Goal: Navigation & Orientation: Find specific page/section

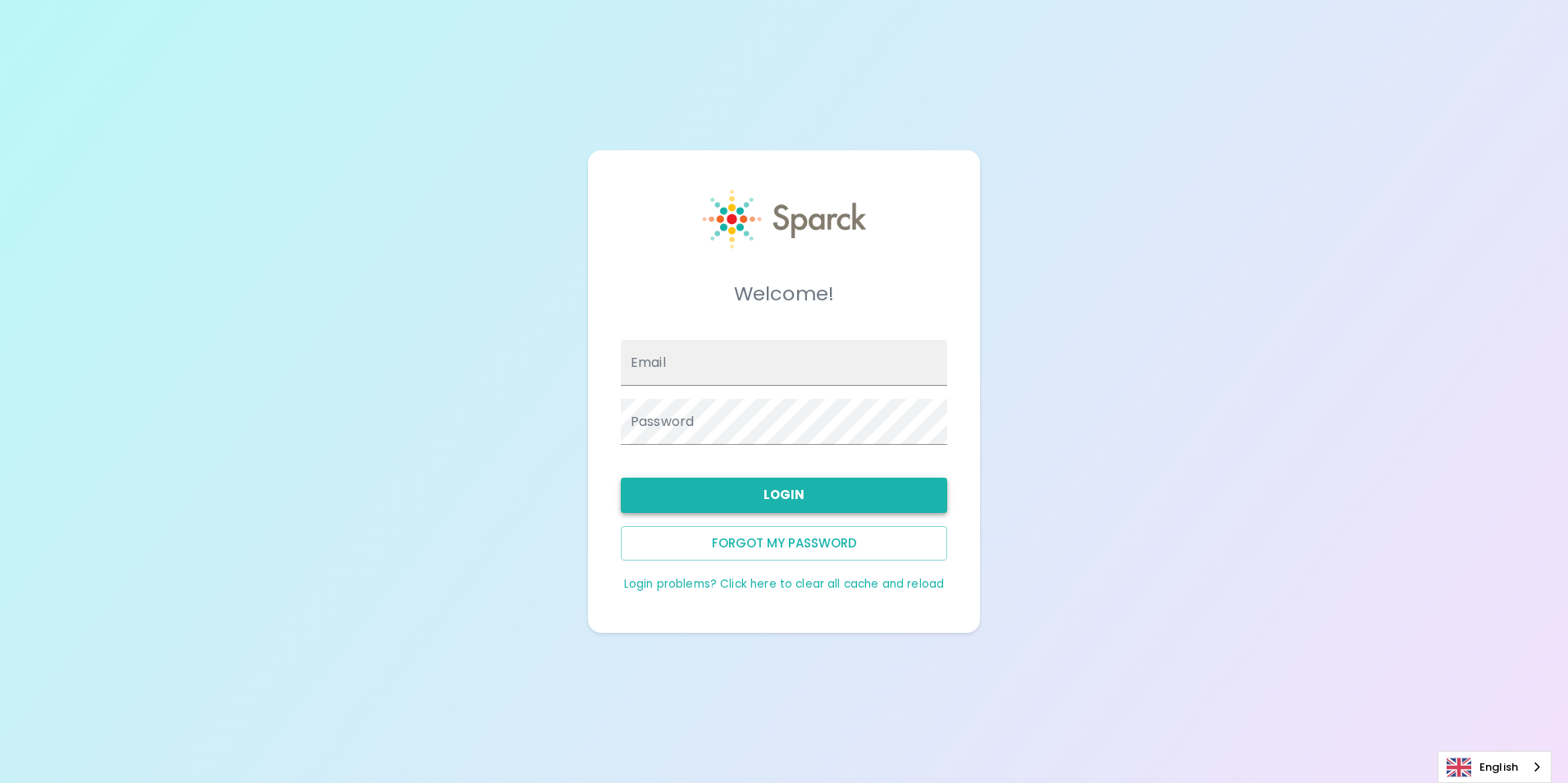
type input "[EMAIL_ADDRESS][DOMAIN_NAME]"
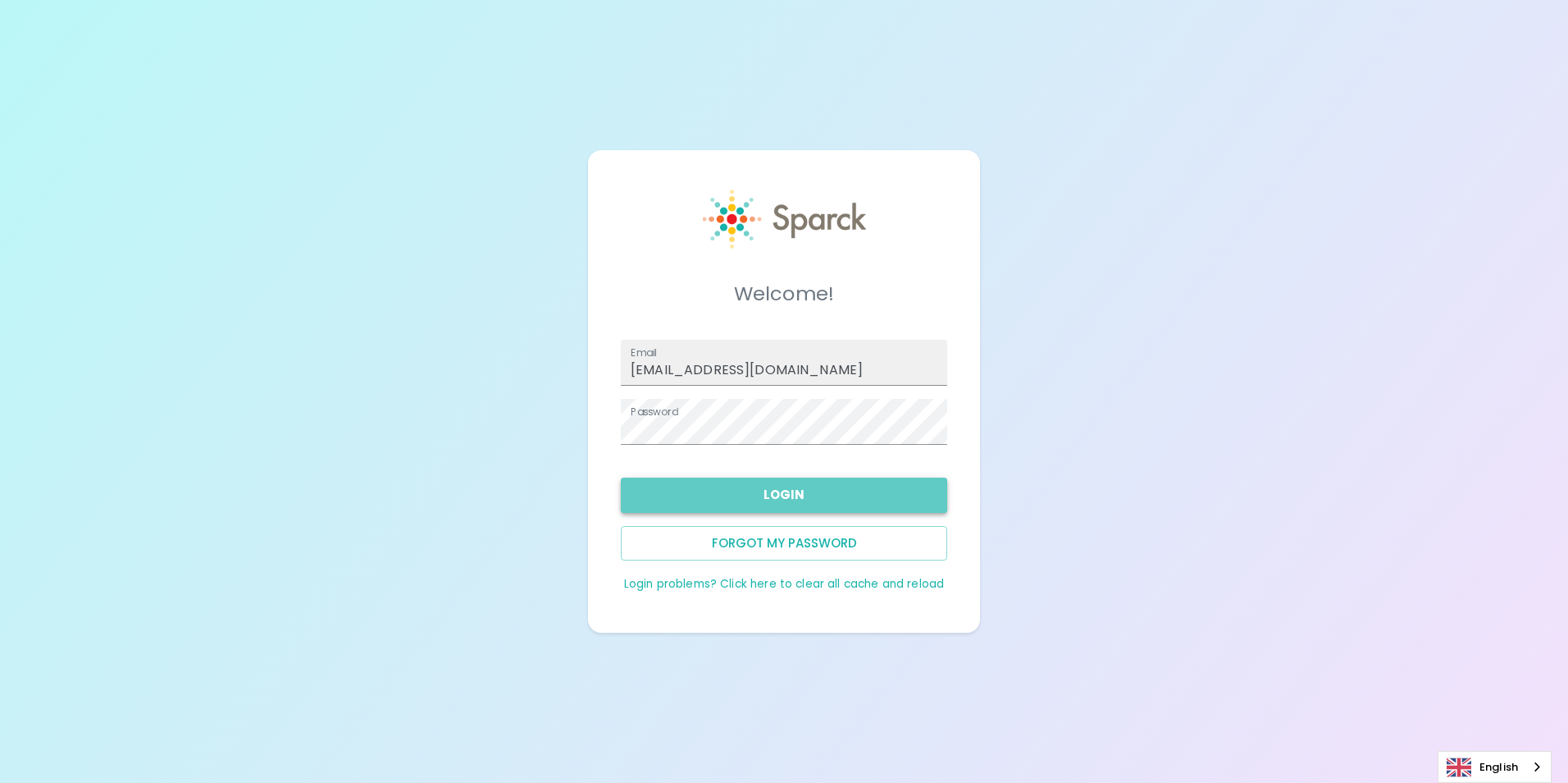
click at [850, 489] on button "Login" at bounding box center [784, 495] width 327 height 35
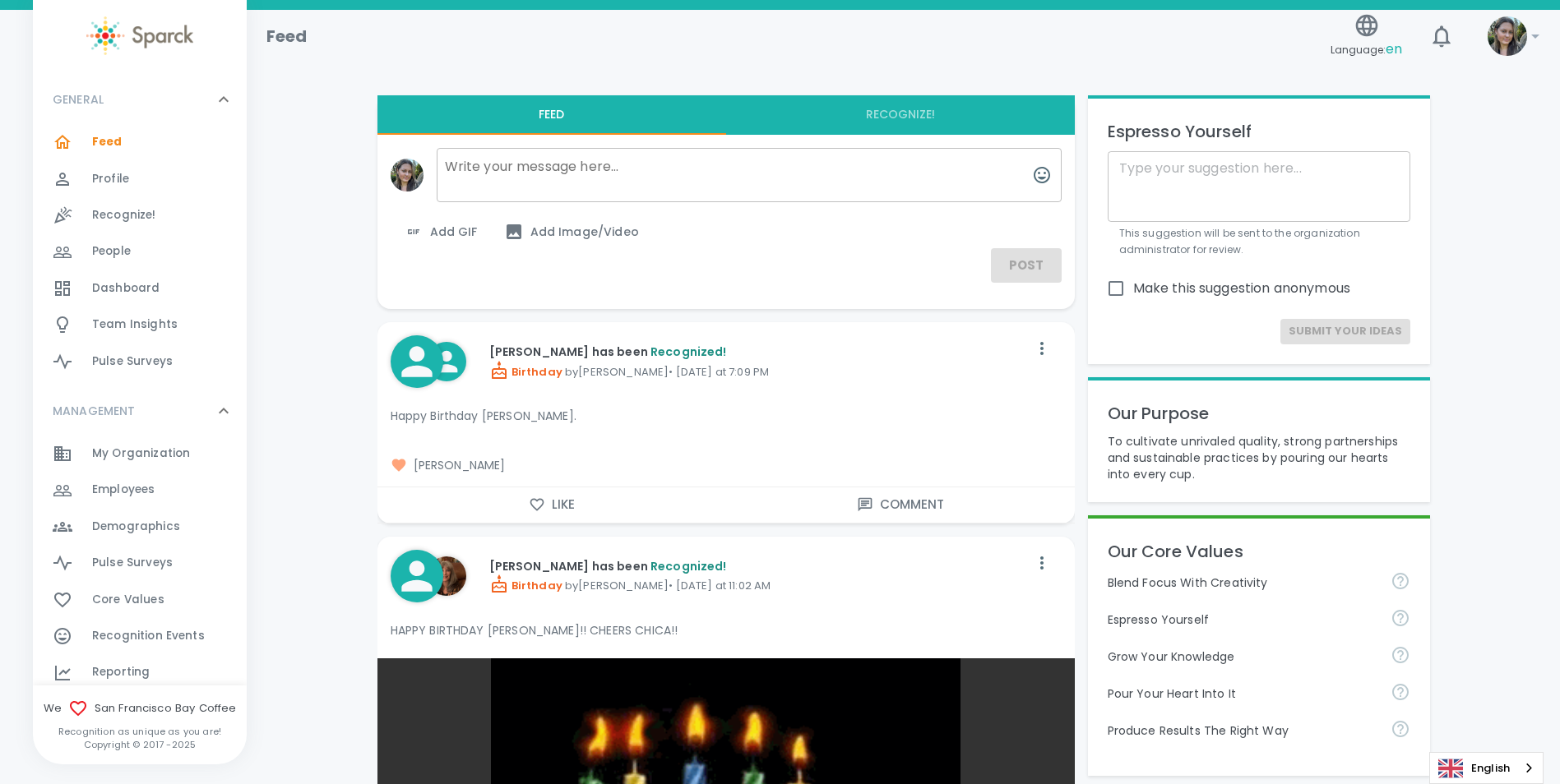
click at [553, 500] on button "Like" at bounding box center [552, 505] width 349 height 35
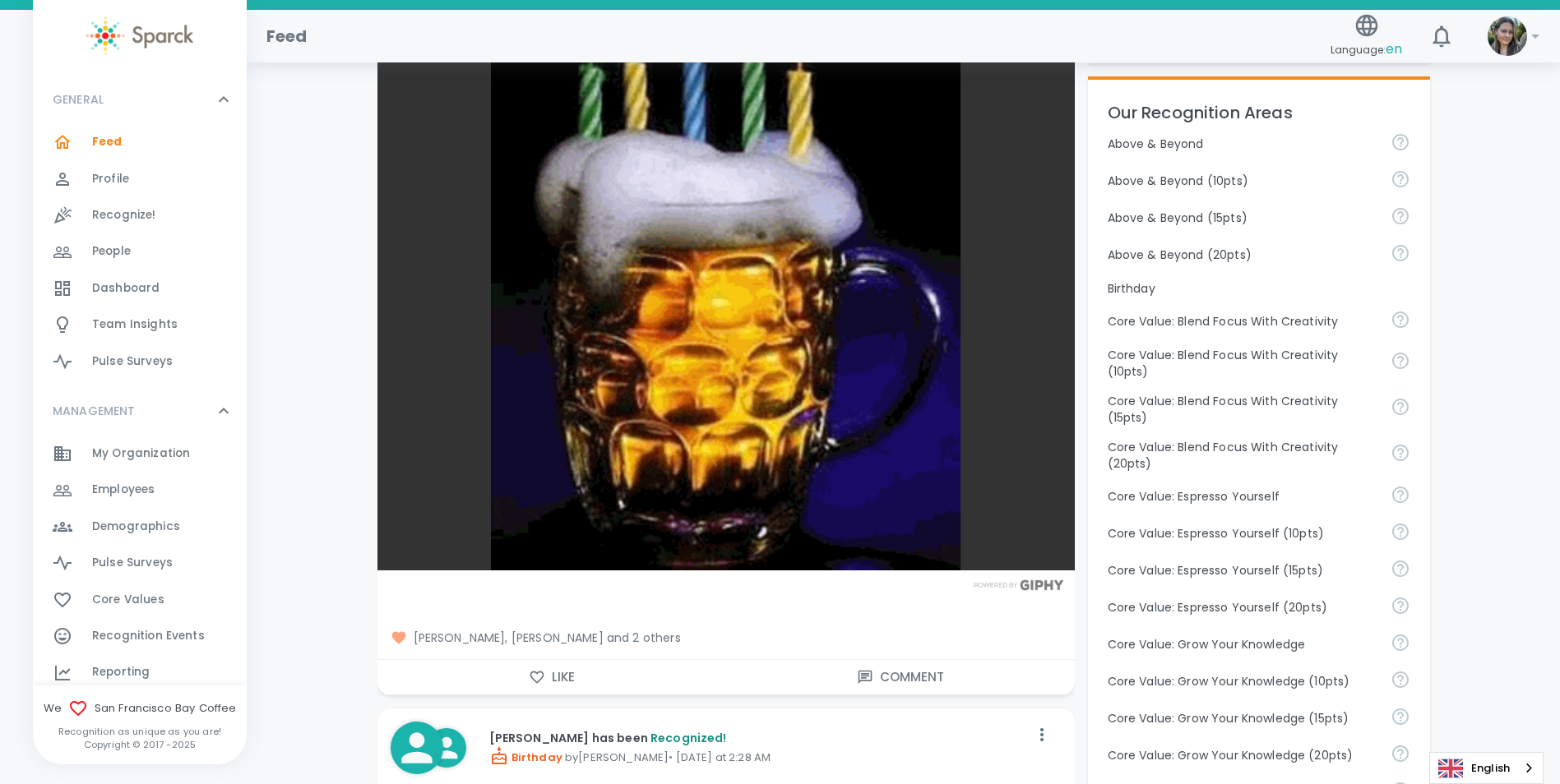
scroll to position [822, 0]
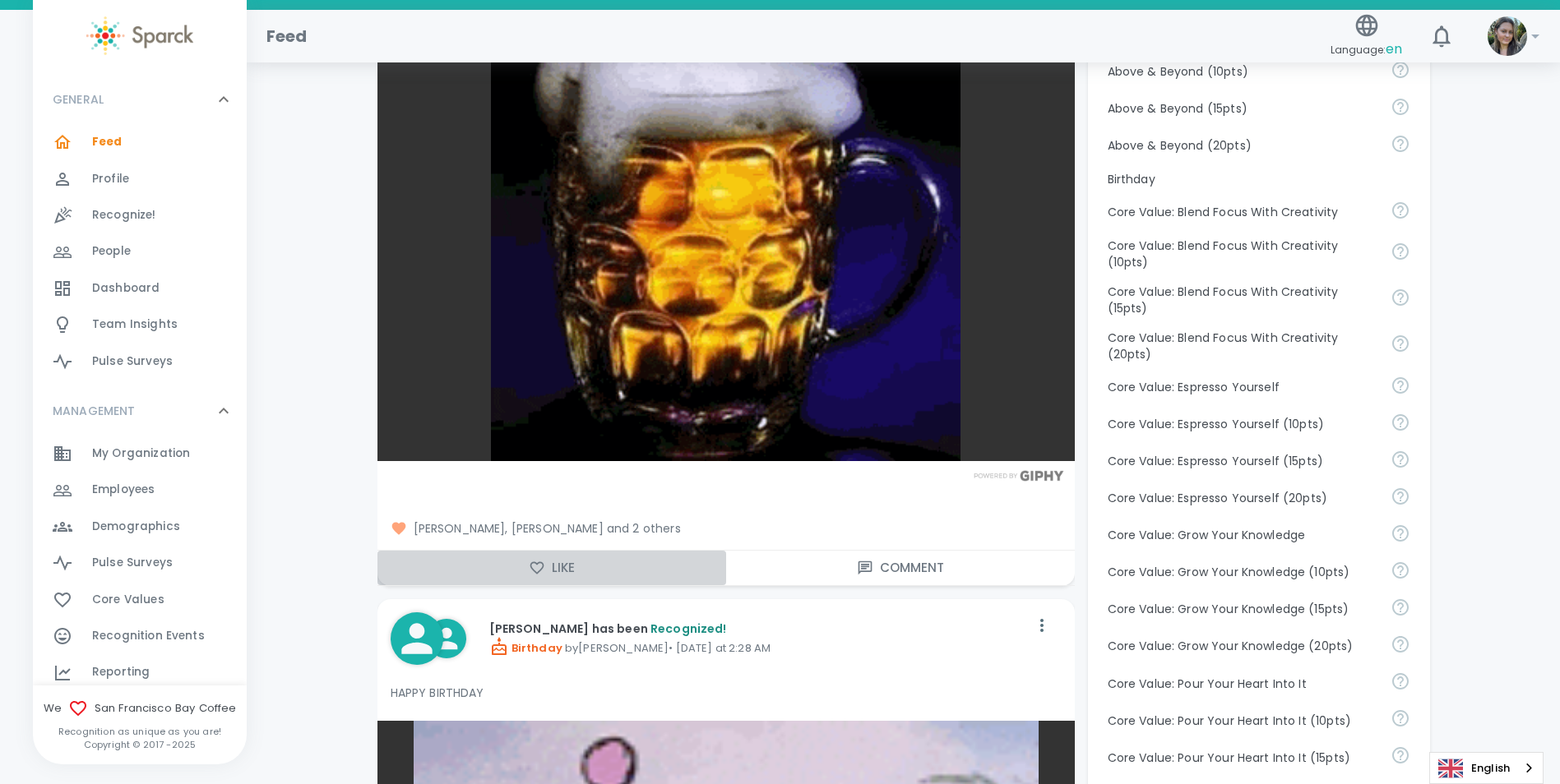
click at [568, 568] on button "Like" at bounding box center [552, 568] width 349 height 35
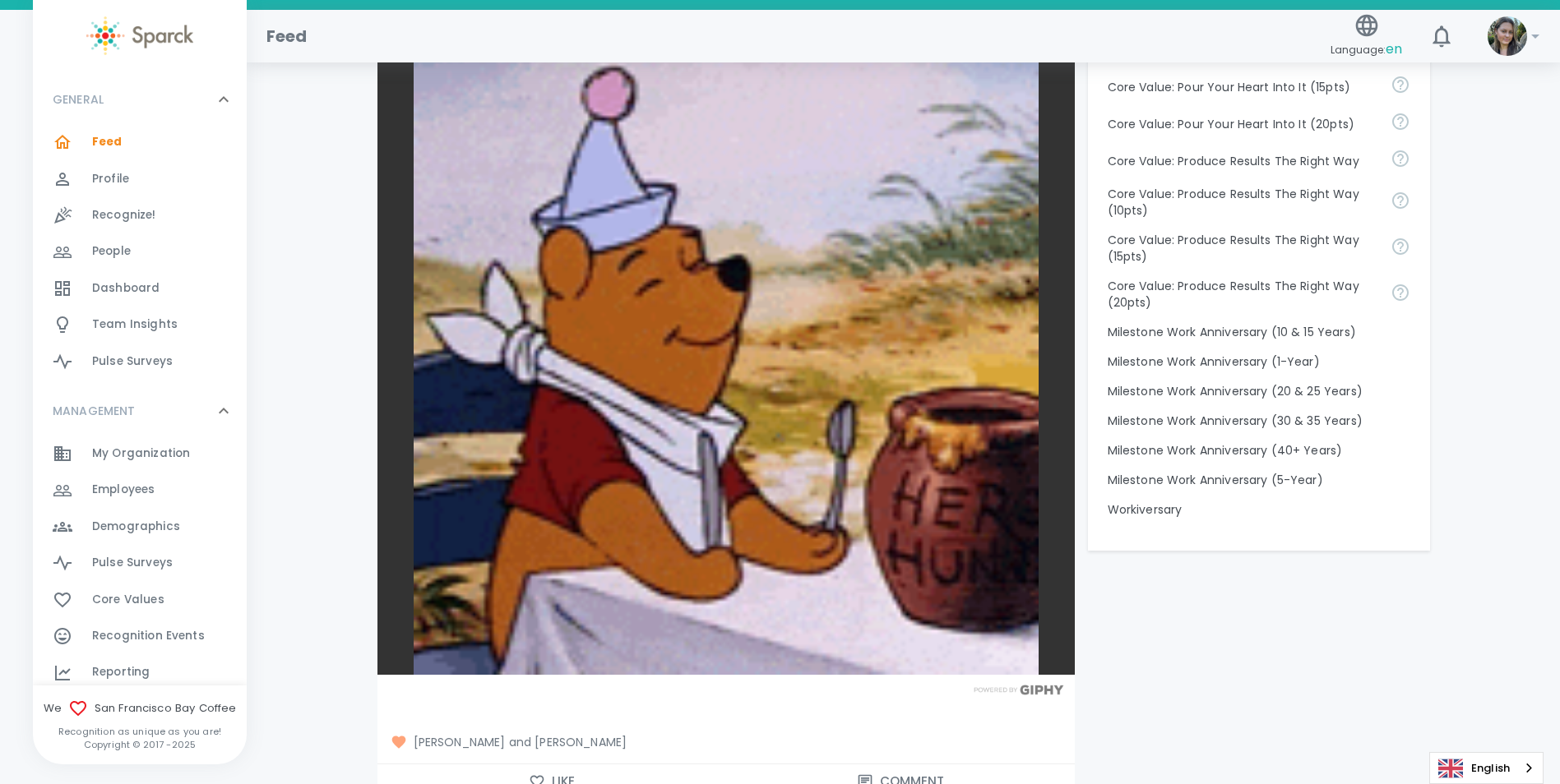
scroll to position [1643, 0]
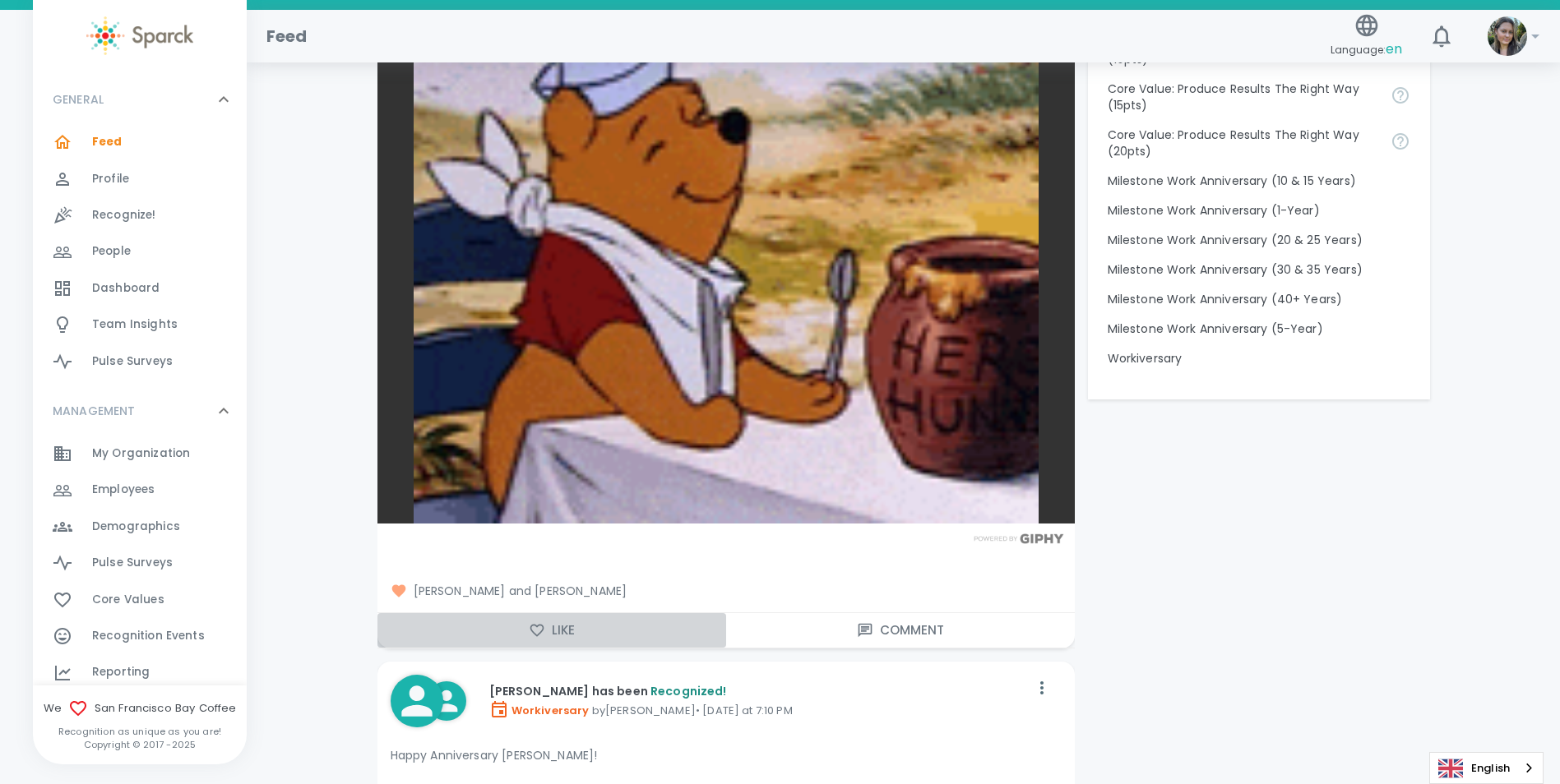
click at [569, 636] on button "Like" at bounding box center [552, 630] width 349 height 35
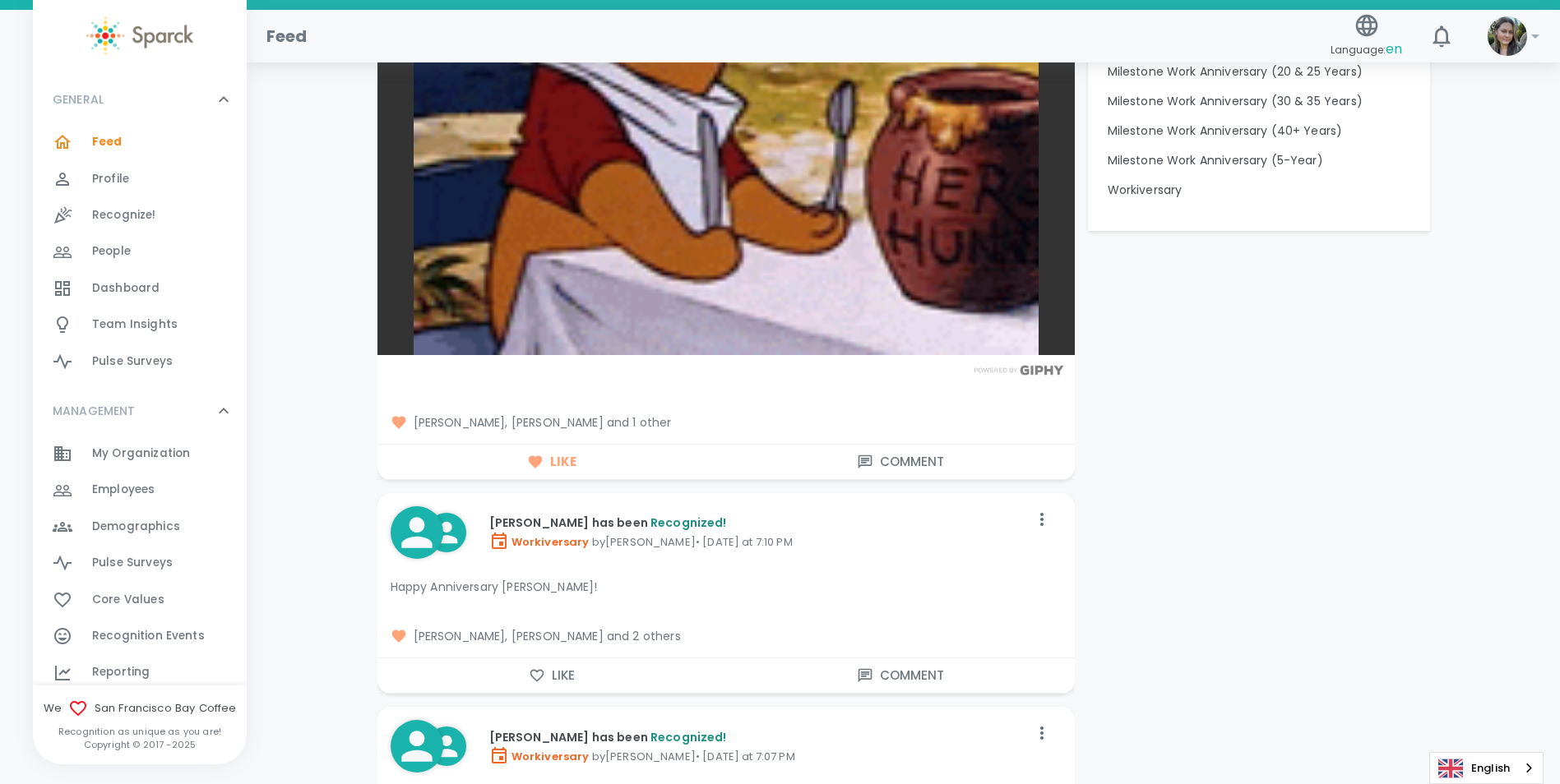
scroll to position [1973, 0]
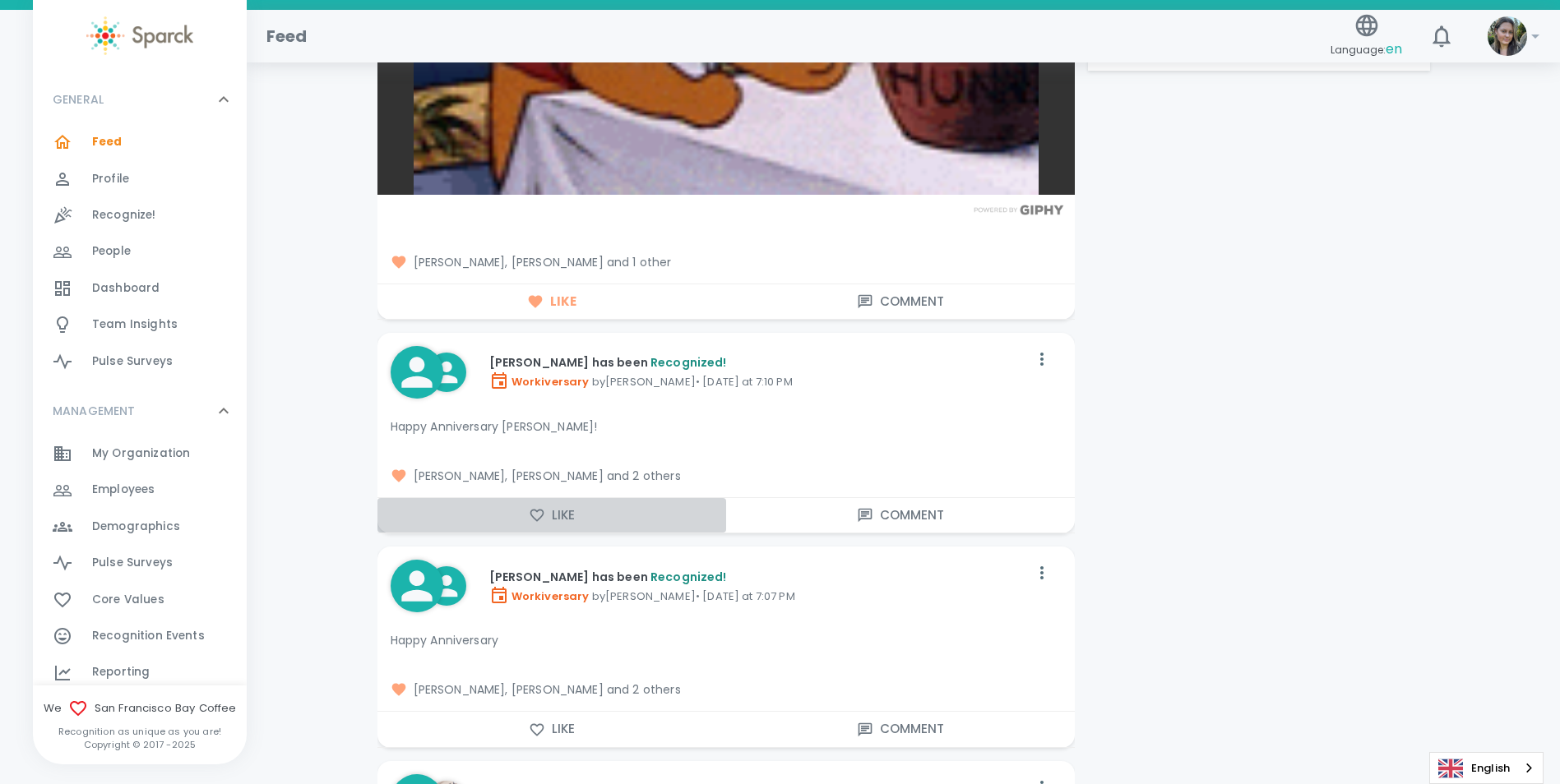
click at [564, 515] on button "Like" at bounding box center [552, 516] width 349 height 35
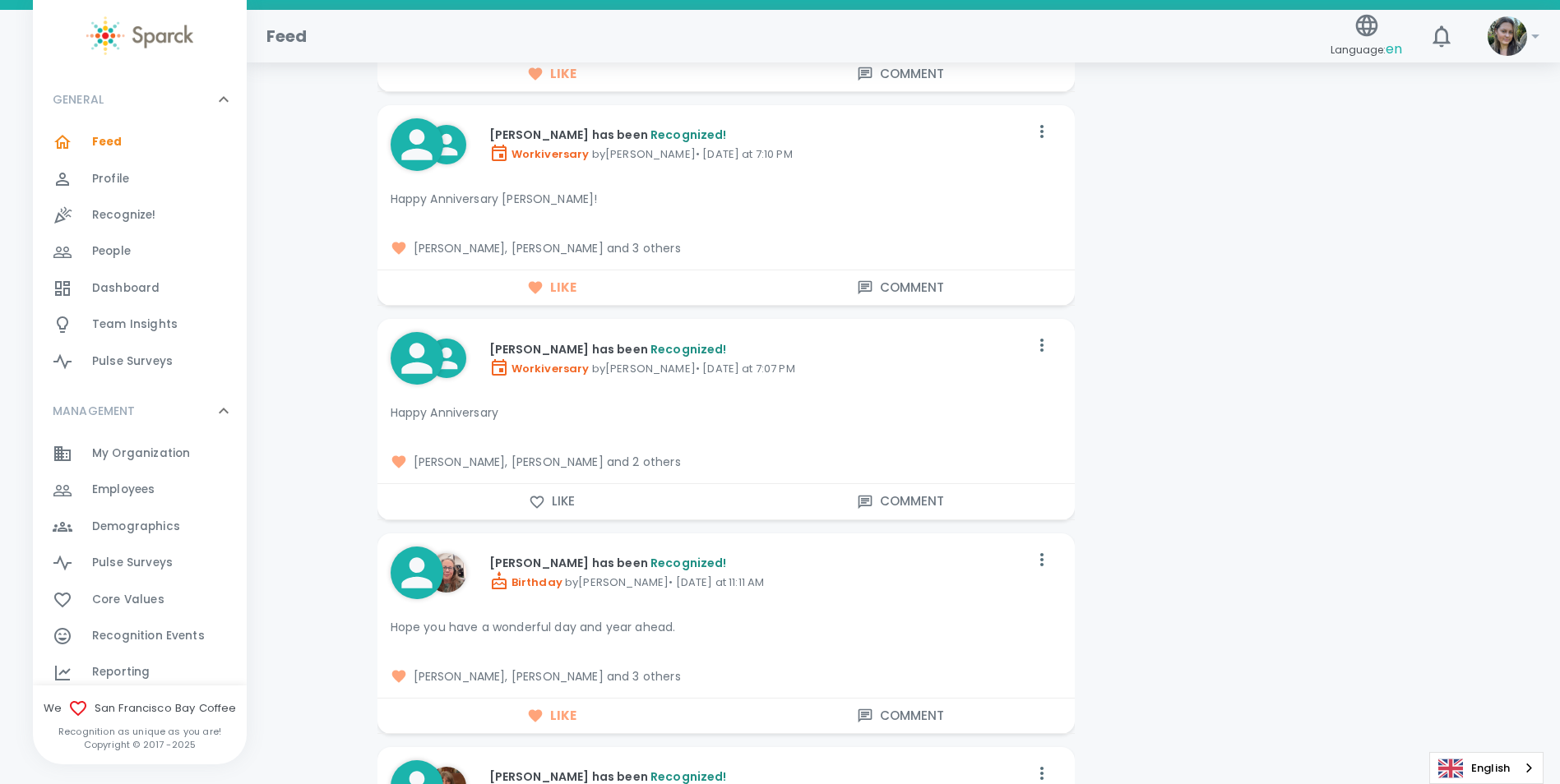
scroll to position [2219, 0]
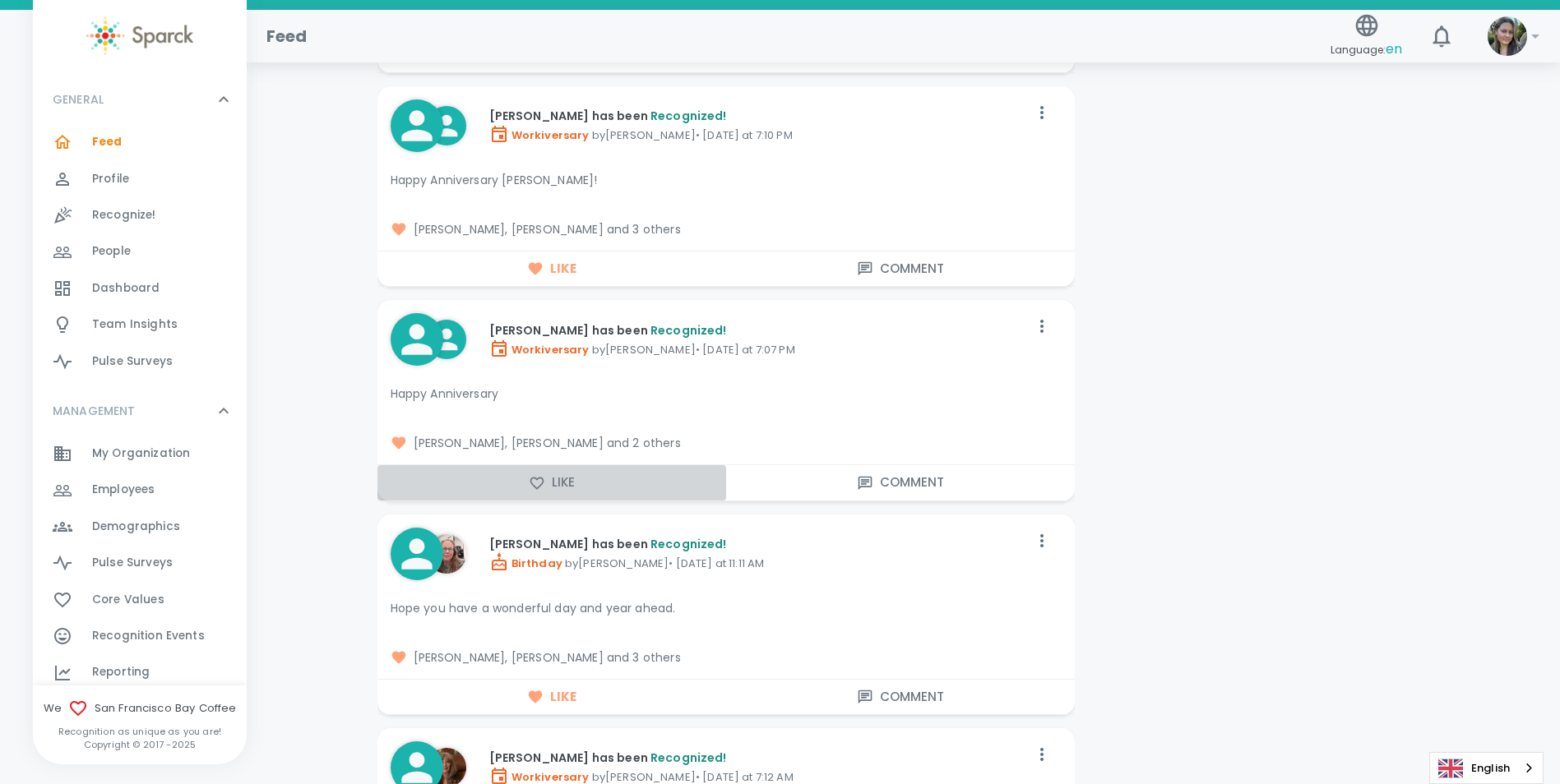
click at [563, 474] on button "Like" at bounding box center [552, 483] width 349 height 35
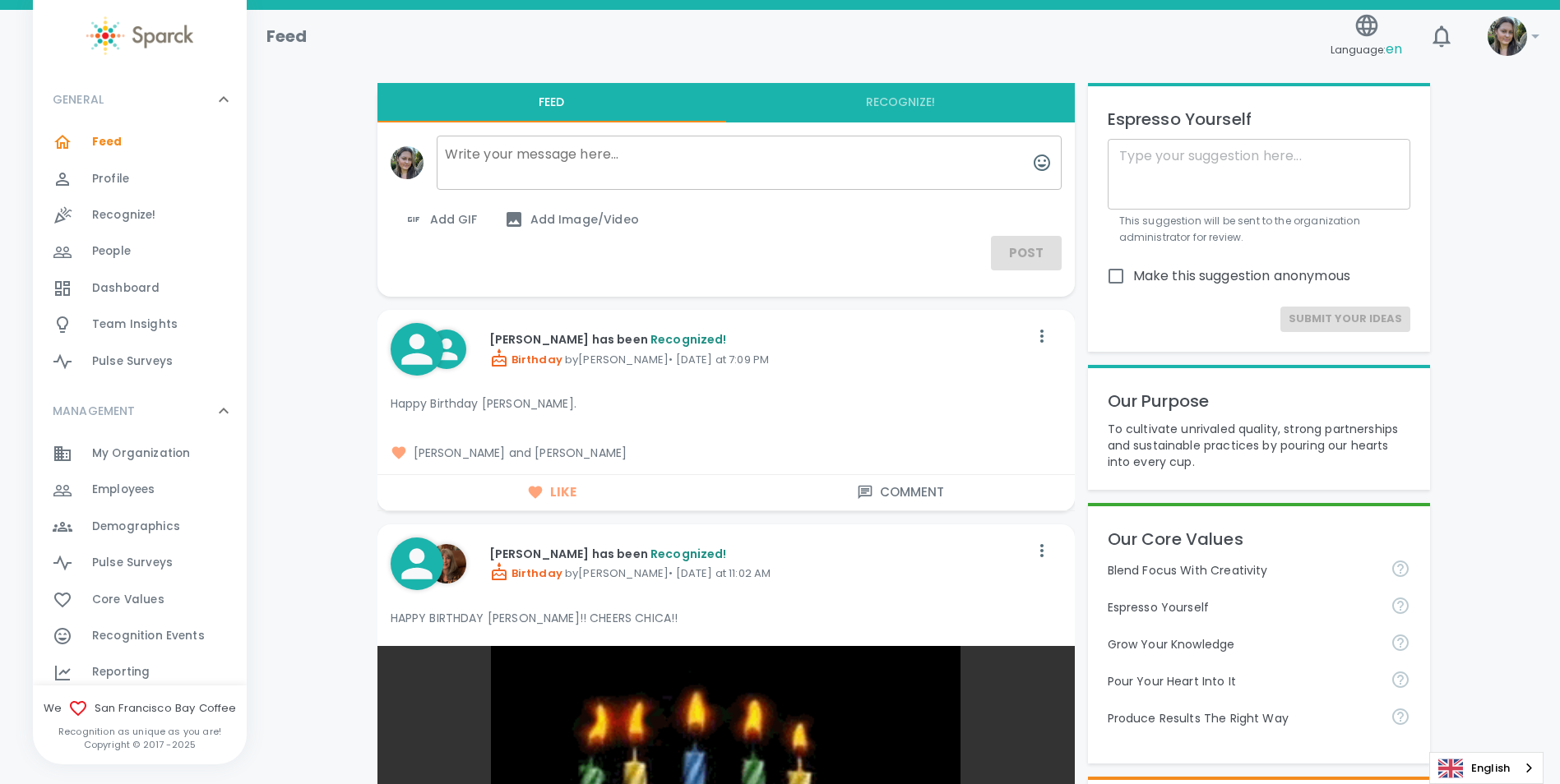
scroll to position [0, 0]
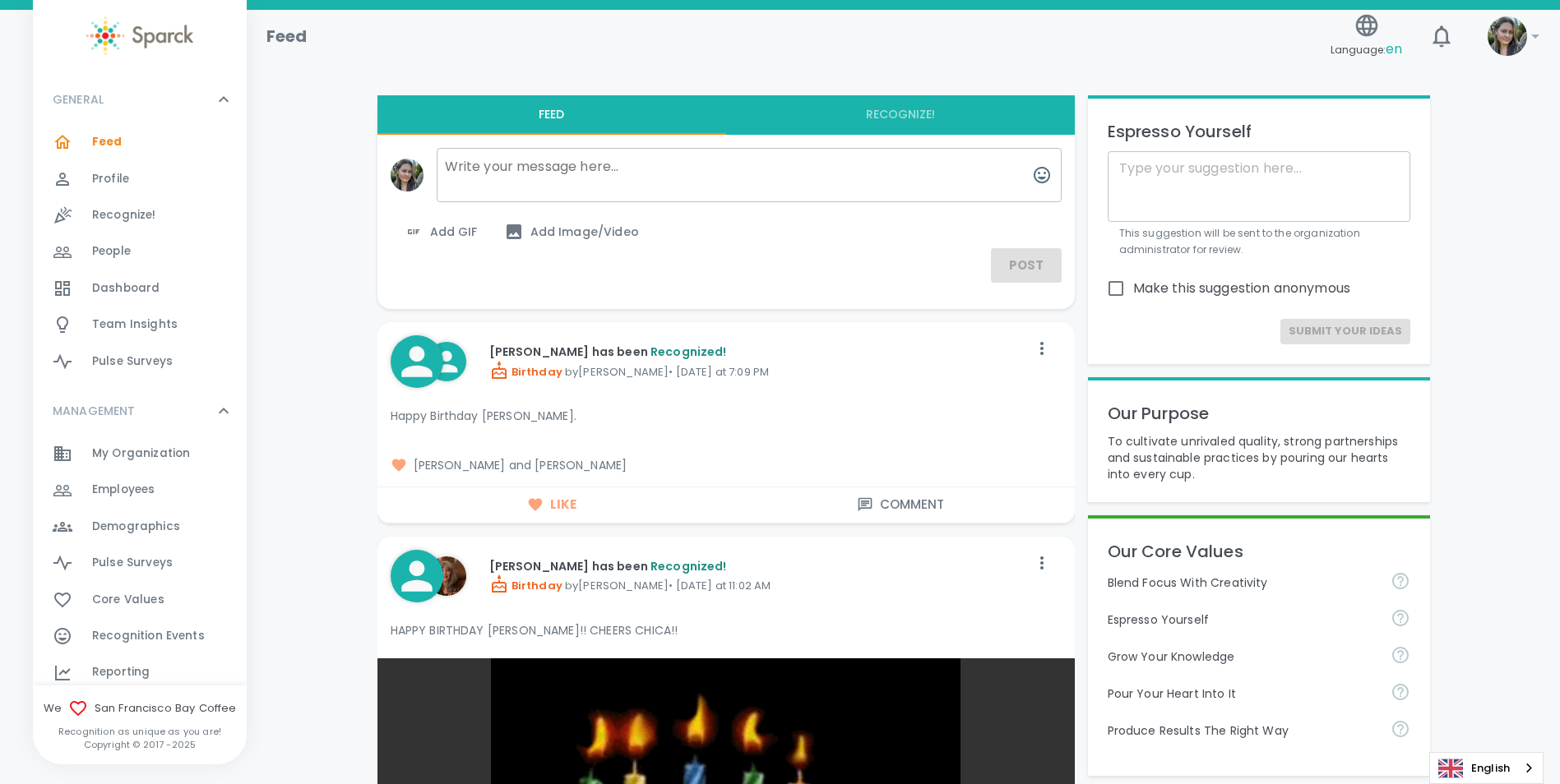
click at [140, 286] on span "Dashboard" at bounding box center [126, 288] width 68 height 16
